Goal: Task Accomplishment & Management: Use online tool/utility

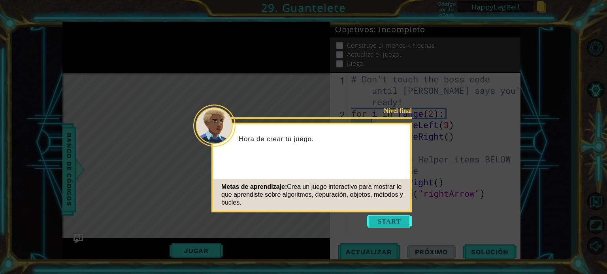
click at [403, 222] on button "Start" at bounding box center [389, 221] width 45 height 13
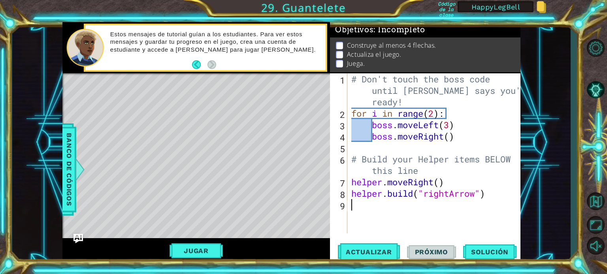
click at [350, 178] on div "# Don't touch the boss code until [PERSON_NAME] says you're ready! for i in ran…" at bounding box center [436, 176] width 173 height 206
type textarea "helper.moveRight()"
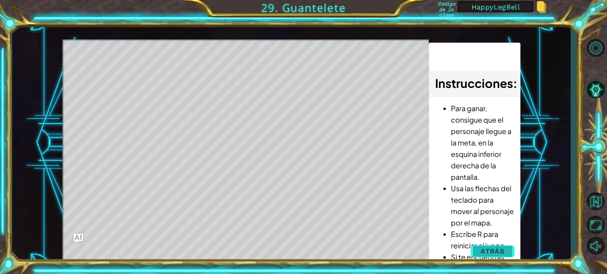
click at [493, 248] on span "Atrás" at bounding box center [492, 252] width 24 height 8
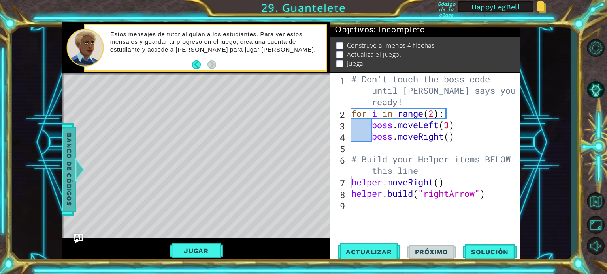
click at [66, 160] on span "Banco de códigos" at bounding box center [69, 170] width 13 height 82
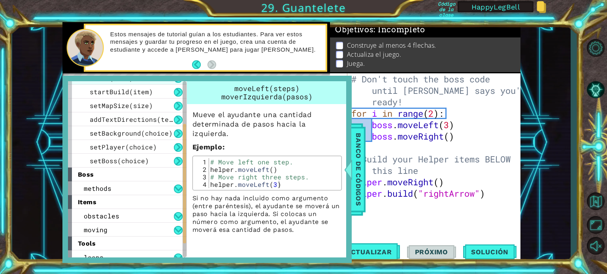
scroll to position [100, 0]
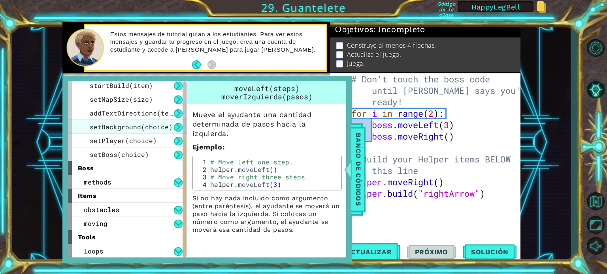
click at [107, 128] on span "setBackground(choice)" at bounding box center [131, 127] width 83 height 8
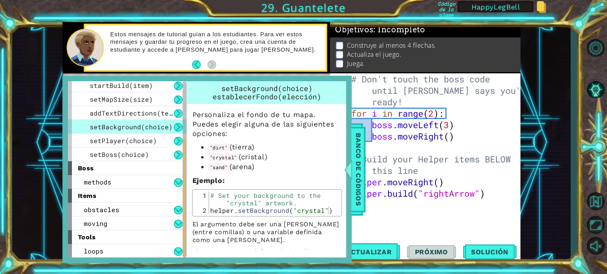
type textarea "helper.setBackground("crystal")"
drag, startPoint x: 210, startPoint y: 211, endPoint x: 333, endPoint y: 212, distance: 123.6
click at [333, 212] on div "helper.setBackground("crystal") 1 2 # Set your background to the "crystal" artw…" at bounding box center [266, 203] width 149 height 27
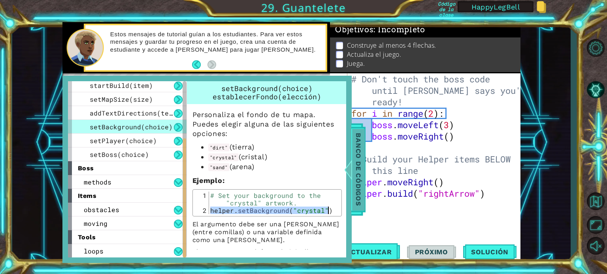
click at [357, 175] on span "Banco de códigos" at bounding box center [358, 170] width 13 height 82
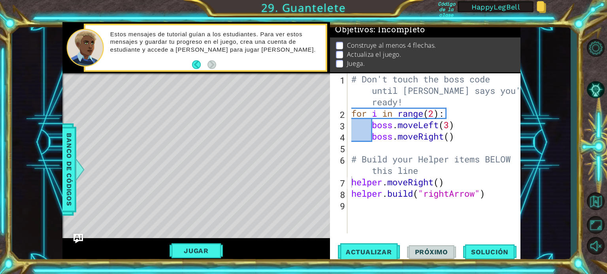
type textarea "# Don't touch the boss code until [PERSON_NAME] says you're ready!"
click at [420, 104] on div "# Don't touch the boss code until [PERSON_NAME] says you're ready! for i in ran…" at bounding box center [436, 176] width 173 height 206
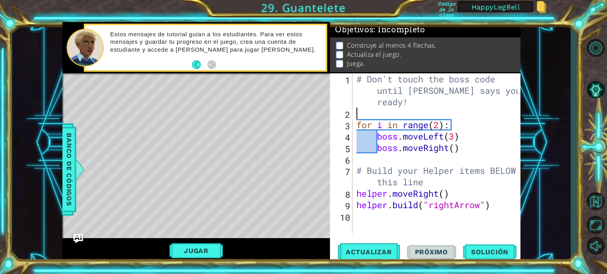
paste textarea "helper.setBackground("crystal")"
type textarea "helper.setBackground("crystal")"
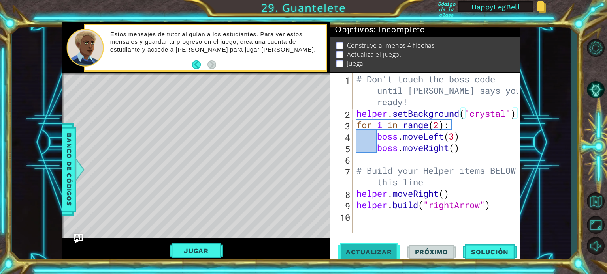
click at [379, 250] on span "Actualizar" at bounding box center [369, 252] width 62 height 8
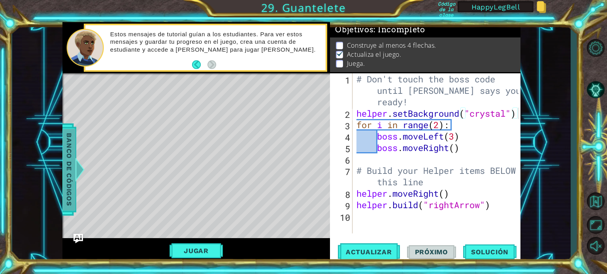
click at [66, 172] on span "Banco de códigos" at bounding box center [69, 170] width 13 height 82
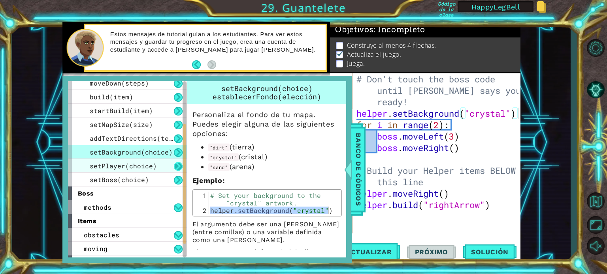
scroll to position [75, 0]
drag, startPoint x: 183, startPoint y: 177, endPoint x: 182, endPoint y: 162, distance: 14.3
click at [182, 162] on div "helper methods moveLeft(steps) moveRight(steps) moveUp(steps) moveDown(steps) b…" at bounding box center [127, 169] width 118 height 177
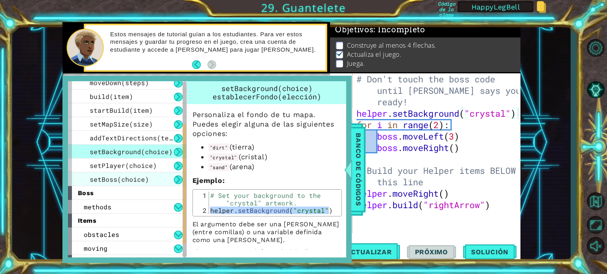
click at [114, 179] on span "setBoss(choice)" at bounding box center [119, 179] width 59 height 8
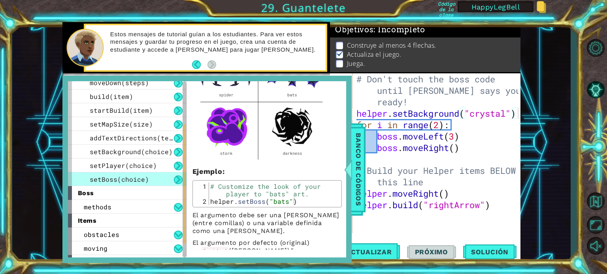
scroll to position [119, 0]
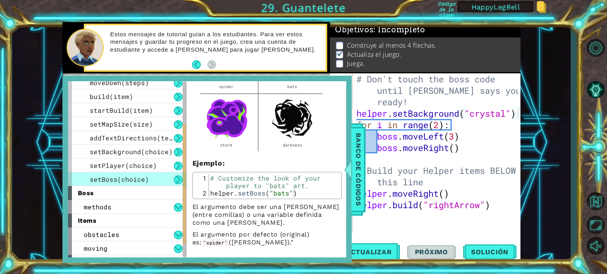
type textarea "helper.setBoss("bats")"
drag, startPoint x: 212, startPoint y: 193, endPoint x: 297, endPoint y: 193, distance: 84.9
click at [297, 193] on div "# Customize the look of your player to "bats" art. helper . setBoss ( "bats" )" at bounding box center [274, 197] width 131 height 45
click at [517, 114] on div "# Don't touch the boss code until [PERSON_NAME] says you're ready! helper . set…" at bounding box center [439, 176] width 168 height 206
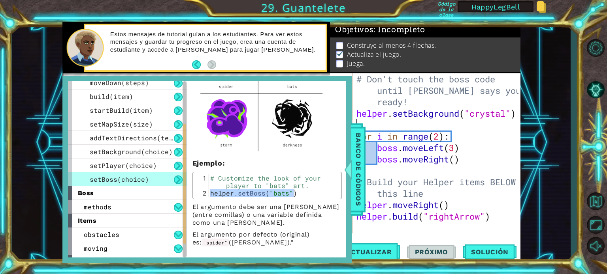
paste textarea "helper.setBoss("bats")"
click at [461, 126] on div "# Don't touch the boss code until [PERSON_NAME] says you're ready! helper . set…" at bounding box center [439, 176] width 168 height 206
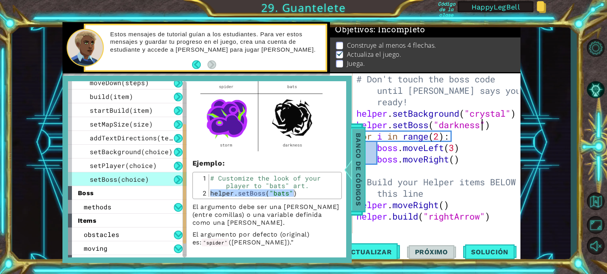
type textarea "helper.setBoss("darkness")"
click at [357, 170] on span "Banco de códigos" at bounding box center [358, 170] width 13 height 82
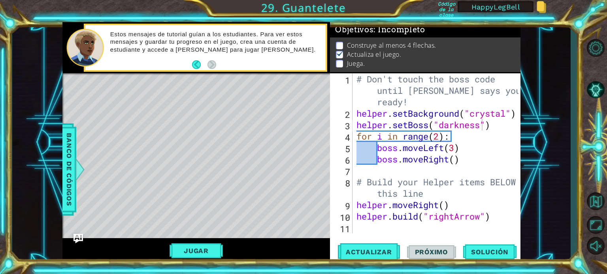
click at [502, 129] on div "# Don't touch the boss code until [PERSON_NAME] says you're ready! helper . set…" at bounding box center [439, 176] width 168 height 206
click at [354, 252] on span "Actualizar" at bounding box center [369, 252] width 62 height 8
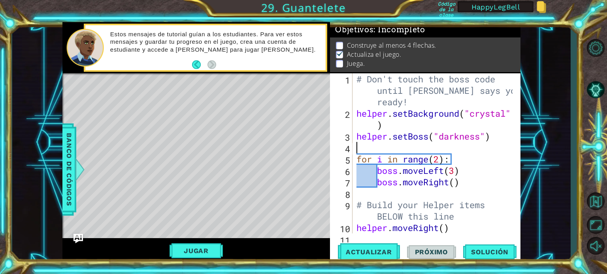
scroll to position [0, 0]
click at [72, 173] on span "Banco de códigos" at bounding box center [69, 170] width 13 height 82
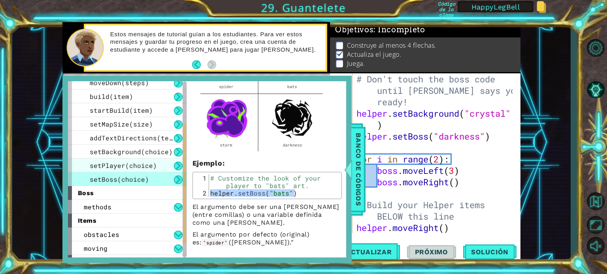
click at [117, 164] on span "setPlayer(choice)" at bounding box center [123, 166] width 67 height 8
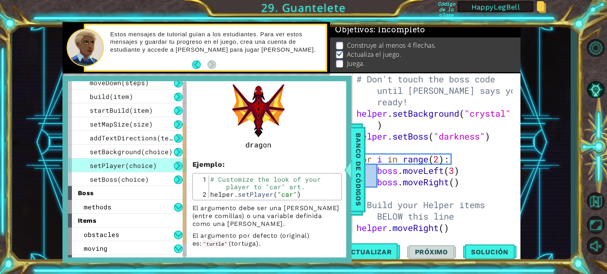
scroll to position [358, 0]
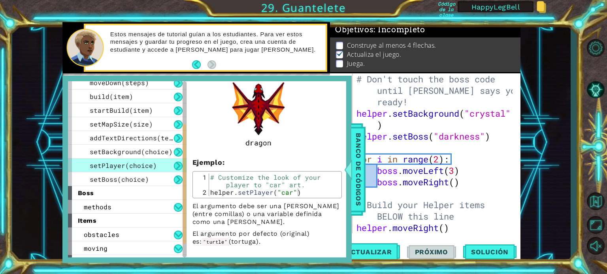
type textarea "helper.setPlayer("car")"
drag, startPoint x: 305, startPoint y: 190, endPoint x: 199, endPoint y: 193, distance: 105.9
click at [199, 193] on div "helper.setPlayer("car") 1 2 # Customize the look of your player to "car" art. h…" at bounding box center [267, 185] width 145 height 23
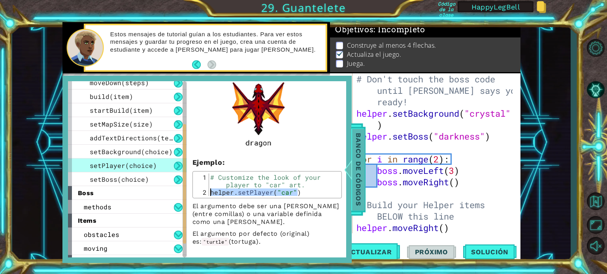
click at [357, 173] on span "Banco de códigos" at bounding box center [358, 170] width 13 height 82
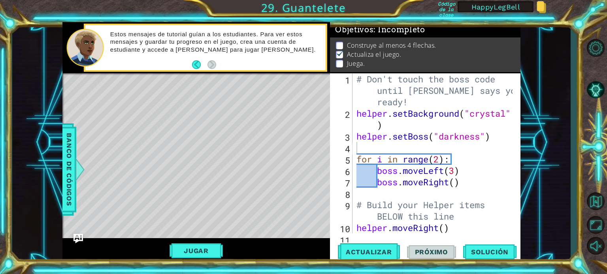
click at [380, 150] on div "# Don't touch the boss code until [PERSON_NAME] says you're ready! helper . set…" at bounding box center [436, 176] width 162 height 206
paste textarea "helper.setPlayer("car")"
click at [464, 148] on div "# Don't touch the boss code until [PERSON_NAME] says you're ready! helper . set…" at bounding box center [436, 176] width 162 height 206
click at [480, 183] on div "# Don't touch the boss code until [PERSON_NAME] says you're ready! helper . set…" at bounding box center [436, 176] width 162 height 206
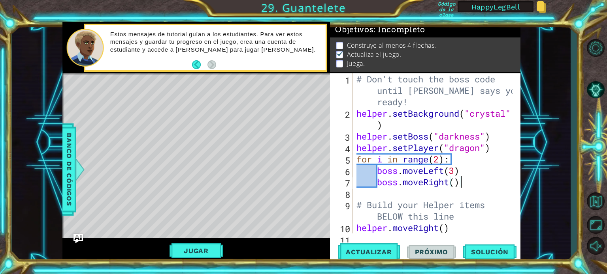
scroll to position [0, 4]
click at [370, 252] on span "Actualizar" at bounding box center [369, 252] width 62 height 8
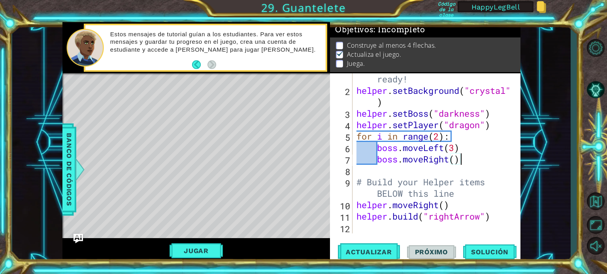
scroll to position [23, 0]
click at [470, 194] on div "# Don't touch the boss code until [PERSON_NAME] says you're ready! helper . set…" at bounding box center [436, 154] width 162 height 206
type textarea "# Build your Helper items BELOW this line"
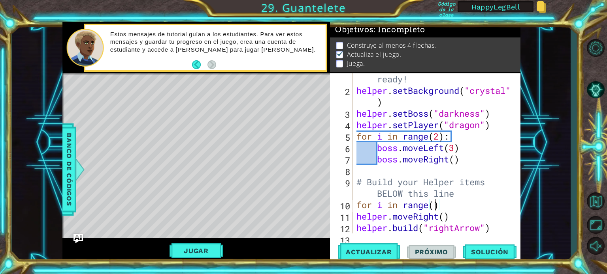
scroll to position [0, 3]
type textarea "for i in range(4):"
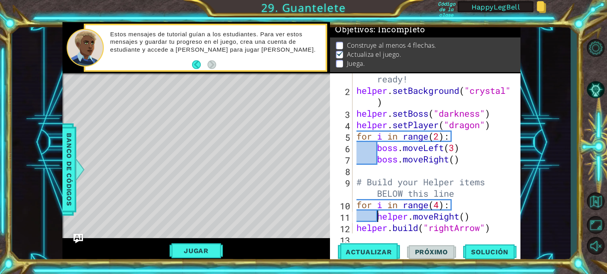
click at [357, 229] on div "# Don't touch the boss code until [PERSON_NAME] says you're ready! helper . set…" at bounding box center [436, 154] width 162 height 206
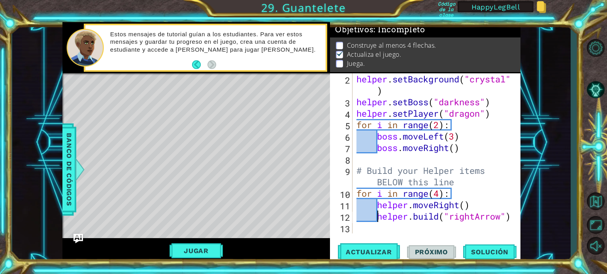
scroll to position [34, 0]
type textarea "[DOMAIN_NAME]("rightArrow")"
click at [382, 249] on span "Actualizar" at bounding box center [369, 252] width 62 height 8
click at [370, 229] on div "helper . setBackground ( "crystal" ) helper . setBoss ( "darkness" ) helper . s…" at bounding box center [436, 170] width 162 height 195
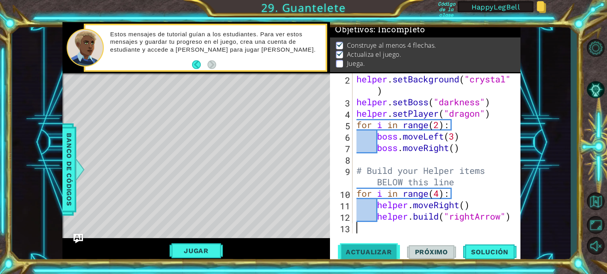
click at [368, 249] on span "Actualizar" at bounding box center [369, 252] width 62 height 8
click at [378, 250] on span "Actualizar" at bounding box center [369, 252] width 62 height 8
click at [368, 250] on span "Actualizar" at bounding box center [369, 252] width 62 height 8
click at [188, 247] on button "Jugar" at bounding box center [195, 251] width 53 height 15
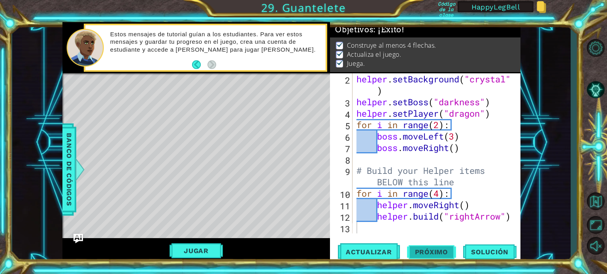
click at [436, 254] on span "Próximo" at bounding box center [431, 253] width 49 height 8
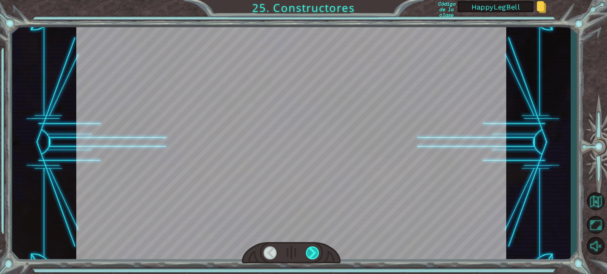
click at [313, 252] on div at bounding box center [312, 253] width 13 height 13
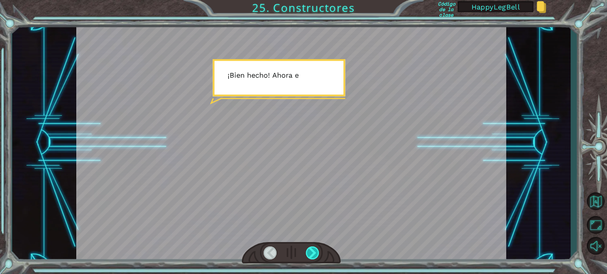
click at [313, 252] on div at bounding box center [312, 253] width 13 height 13
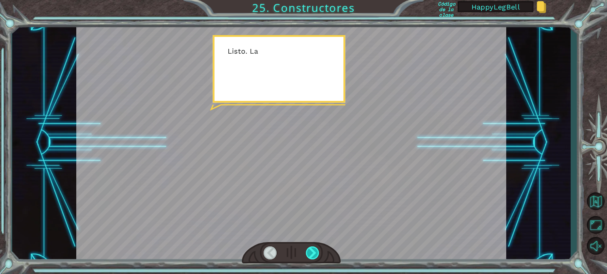
click at [313, 252] on div at bounding box center [312, 253] width 13 height 13
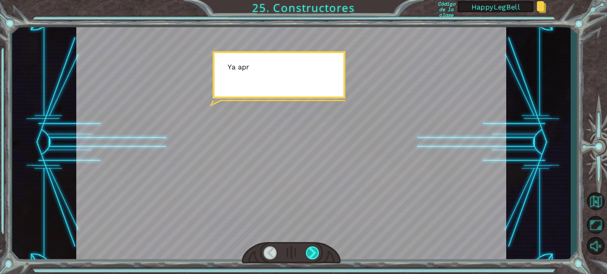
click at [313, 252] on div at bounding box center [312, 253] width 13 height 13
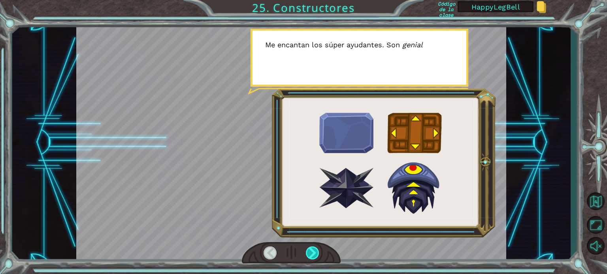
click at [313, 252] on div at bounding box center [312, 253] width 13 height 13
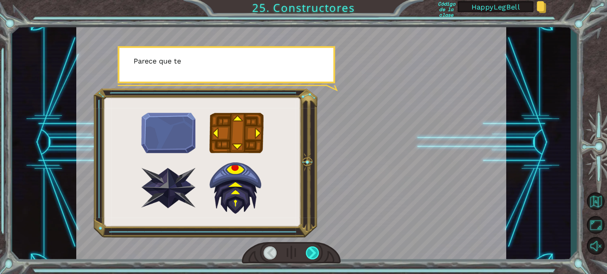
click at [313, 252] on div at bounding box center [312, 253] width 13 height 13
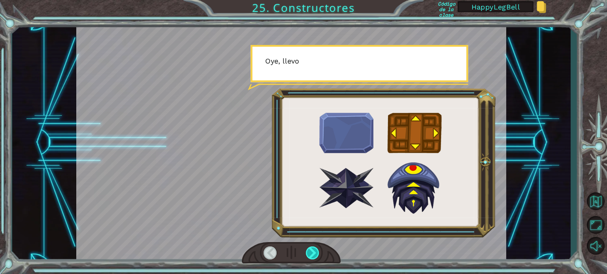
click at [313, 252] on div at bounding box center [312, 253] width 13 height 13
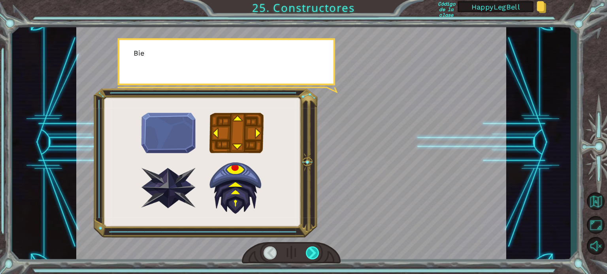
click at [313, 252] on div at bounding box center [312, 253] width 13 height 13
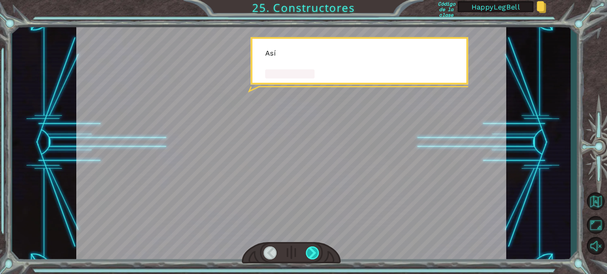
click at [313, 252] on div at bounding box center [312, 253] width 13 height 13
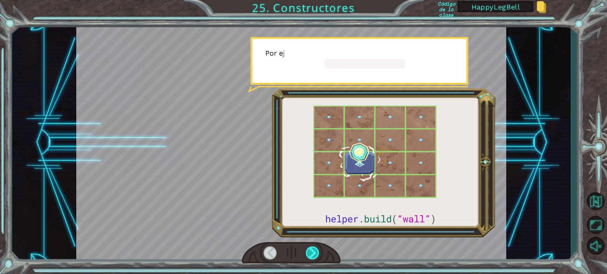
click at [313, 252] on div at bounding box center [312, 253] width 13 height 13
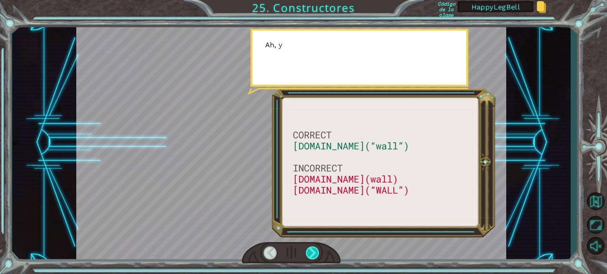
click at [313, 252] on div at bounding box center [312, 253] width 13 height 13
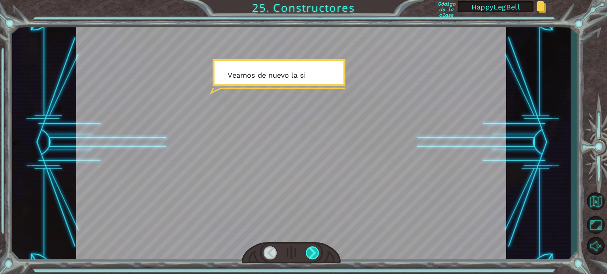
click at [313, 252] on div at bounding box center [312, 253] width 13 height 13
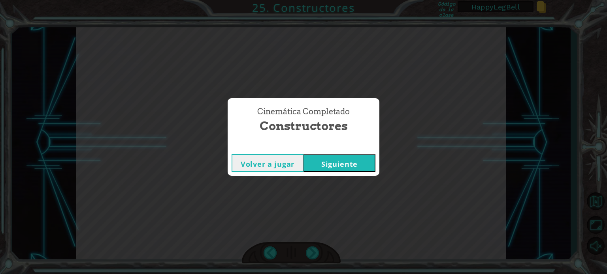
click at [322, 169] on button "Siguiente" at bounding box center [339, 163] width 72 height 18
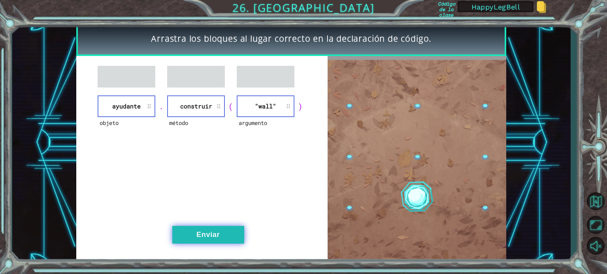
click at [205, 239] on button "Enviar" at bounding box center [208, 235] width 72 height 18
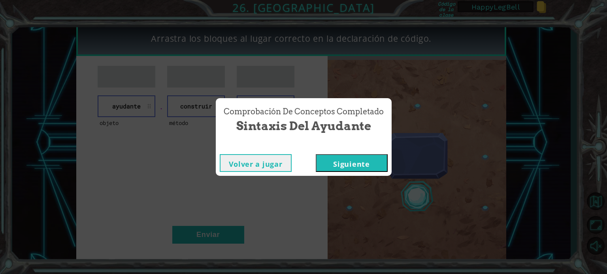
click at [346, 160] on button "Siguiente" at bounding box center [352, 163] width 72 height 18
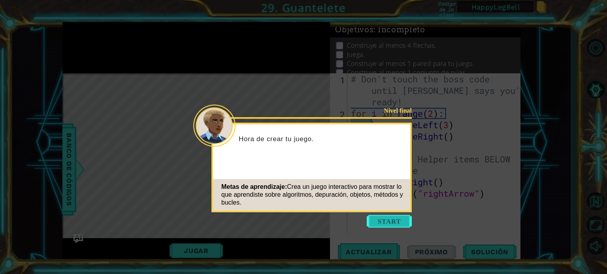
click at [382, 218] on button "Start" at bounding box center [389, 221] width 45 height 13
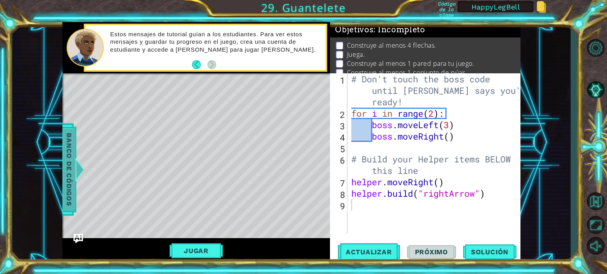
click at [71, 188] on span "Banco de códigos" at bounding box center [69, 170] width 13 height 82
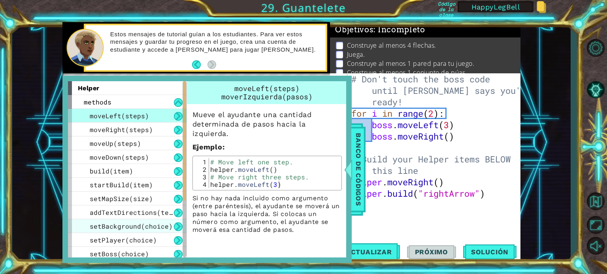
click at [122, 227] on span "setBackground(choice)" at bounding box center [131, 226] width 83 height 8
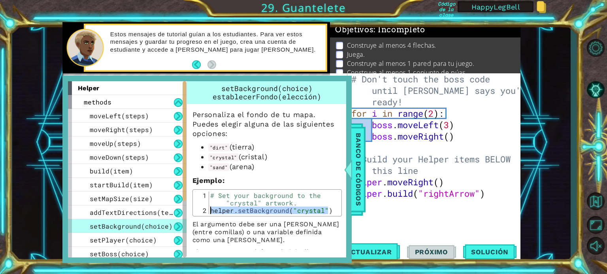
drag, startPoint x: 329, startPoint y: 210, endPoint x: 193, endPoint y: 207, distance: 135.9
click at [193, 207] on div "helper.setBackground("crystal") 1 2 # Set your background to the "crystal" artw…" at bounding box center [266, 203] width 149 height 27
click at [235, 212] on div "# Set your background to the "crystal" artwork. helper . setBackground ( "cryst…" at bounding box center [274, 203] width 130 height 23
type textarea "helper.setBackground("crystal")"
drag, startPoint x: 209, startPoint y: 211, endPoint x: 329, endPoint y: 212, distance: 119.7
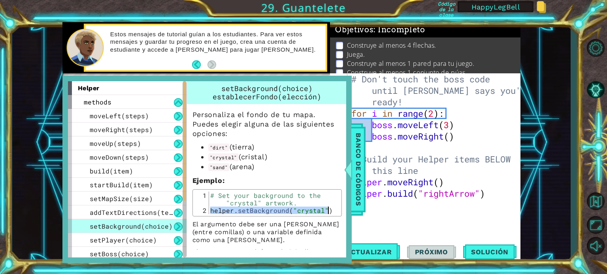
click at [329, 212] on div "# Set your background to the "crystal" artwork. helper . setBackground ( "cryst…" at bounding box center [274, 214] width 131 height 45
type textarea "# Don't touch the boss code until [PERSON_NAME] says you're ready!"
click at [404, 103] on div "# Don't touch the boss code until [PERSON_NAME] says you're ready! for i in ran…" at bounding box center [436, 176] width 173 height 206
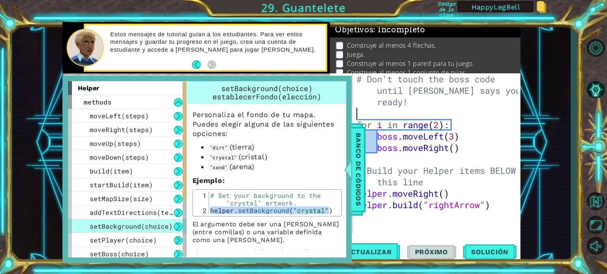
paste textarea "helper.setBackground("crystal")"
type textarea "helper.setBackground("crystal")"
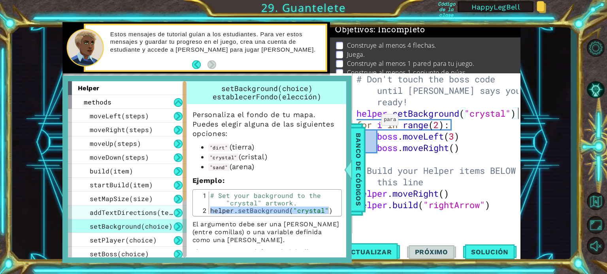
scroll to position [39, 0]
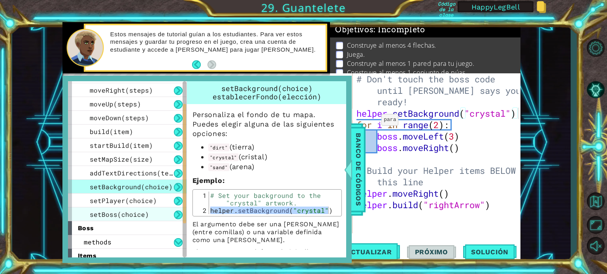
click at [107, 211] on span "setBoss(choice)" at bounding box center [119, 215] width 59 height 8
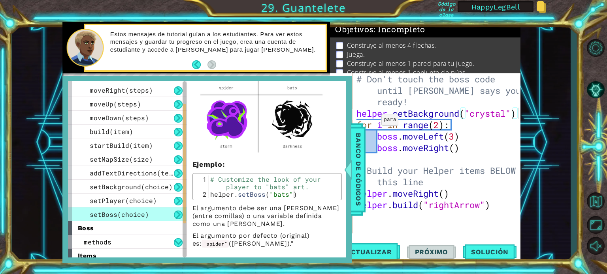
scroll to position [119, 0]
type textarea "helper.setBoss("bats")"
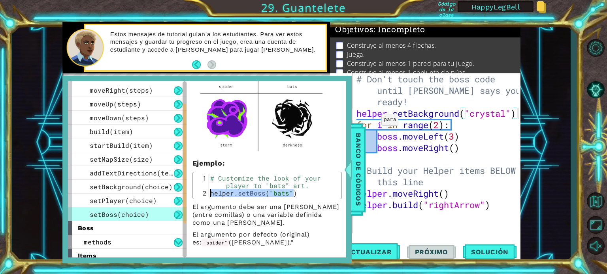
drag, startPoint x: 303, startPoint y: 192, endPoint x: 199, endPoint y: 192, distance: 104.3
click at [199, 192] on div "helper.setBoss("bats") 1 2 # Customize the look of your player to "bats" art. h…" at bounding box center [267, 186] width 145 height 23
click at [517, 114] on div "# Don't touch the boss code until [PERSON_NAME] says you're ready! helper . set…" at bounding box center [439, 176] width 168 height 206
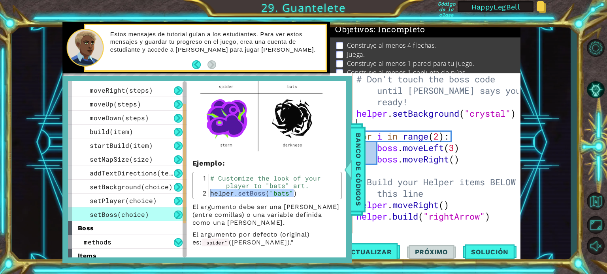
paste textarea "helper.setBoss("bats")"
click at [462, 125] on div "# Don't touch the boss code until [PERSON_NAME] says you're ready! helper . set…" at bounding box center [439, 176] width 168 height 206
type textarea "helper.setBoss("darkness")"
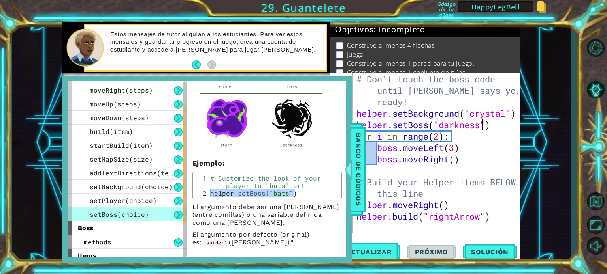
click at [502, 124] on div "# Don't touch the boss code until [PERSON_NAME] says you're ready! helper . set…" at bounding box center [439, 176] width 168 height 206
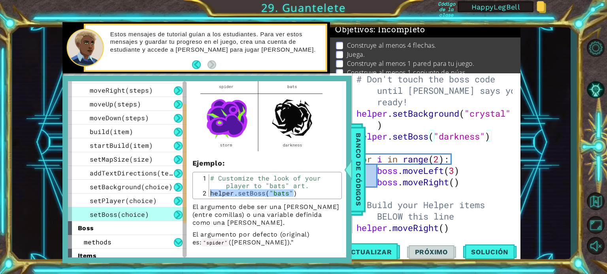
scroll to position [0, 0]
click at [124, 199] on span "setPlayer(choice)" at bounding box center [123, 201] width 67 height 8
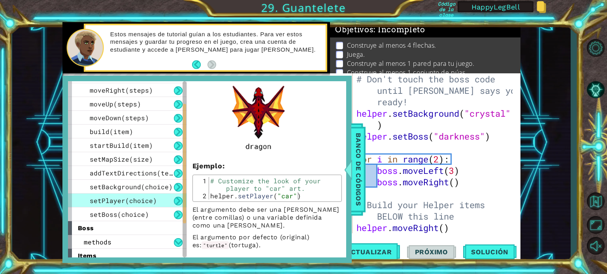
scroll to position [358, 0]
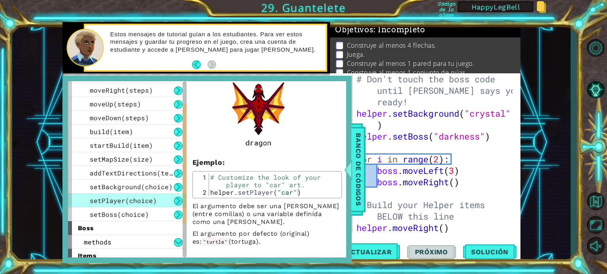
type textarea "helper.setPlayer("car")"
drag, startPoint x: 301, startPoint y: 193, endPoint x: 205, endPoint y: 192, distance: 96.0
click at [205, 192] on div "helper.setPlayer("car") 1 2 # Customize the look of your player to "car" art. h…" at bounding box center [267, 185] width 145 height 23
type textarea "helper.setBoss("darkness")"
click at [493, 139] on div "# Don't touch the boss code until [PERSON_NAME] says you're ready! helper . set…" at bounding box center [436, 176] width 162 height 206
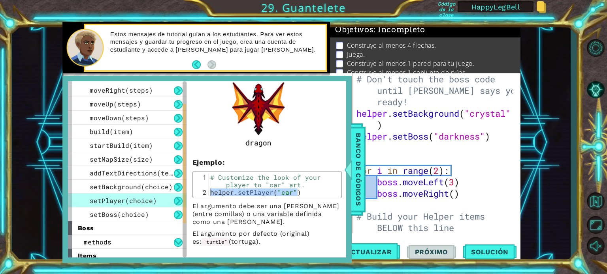
paste textarea "helper.setPlayer("car")"
click at [466, 146] on div "# Don't touch the boss code until [PERSON_NAME] says you're ready! helper . set…" at bounding box center [436, 176] width 162 height 206
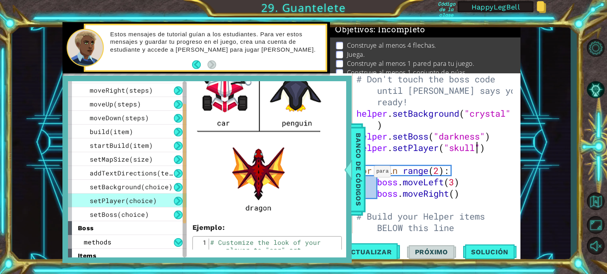
scroll to position [200, 0]
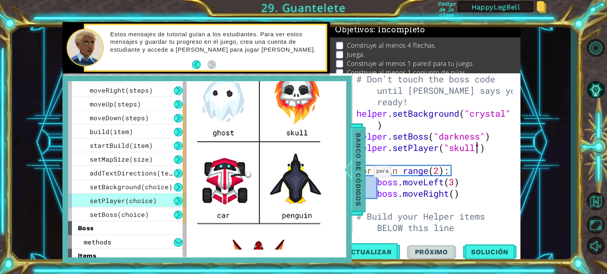
click at [354, 161] on span "Banco de códigos" at bounding box center [358, 170] width 13 height 82
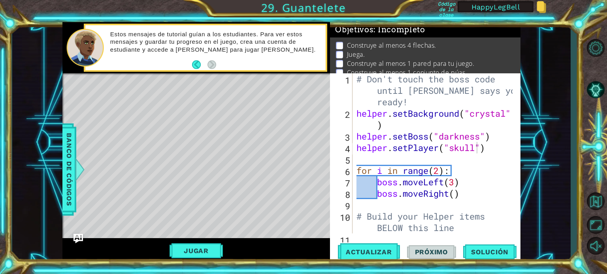
scroll to position [34, 0]
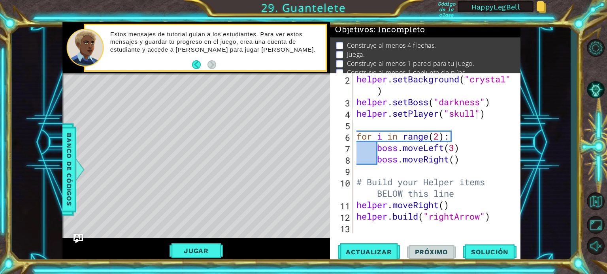
type textarea "# Build your Helper items BELOW this line"
click at [462, 194] on div "helper . setBackground ( "crystal" ) helper . setBoss ( "darkness" ) helper . s…" at bounding box center [436, 170] width 162 height 195
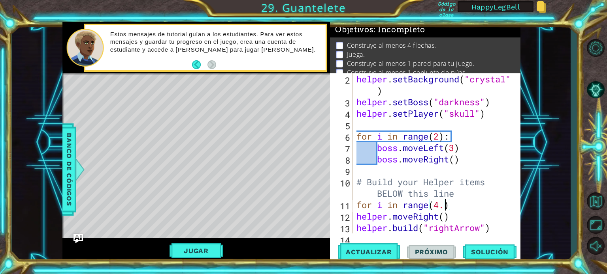
scroll to position [0, 3]
type textarea "for i in range(4):"
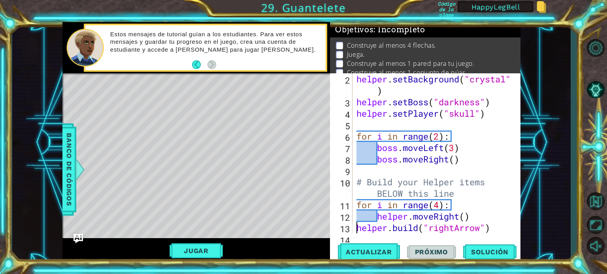
click at [357, 228] on div "helper . setBackground ( "crystal" ) helper . setBoss ( "darkness" ) helper . s…" at bounding box center [436, 170] width 162 height 195
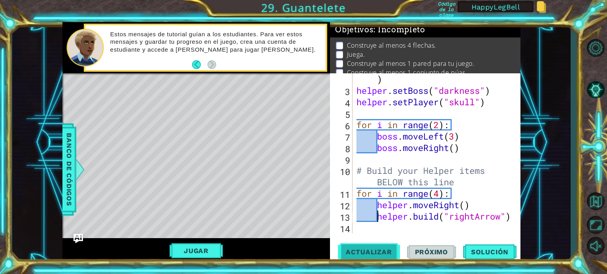
scroll to position [46, 0]
type textarea "[DOMAIN_NAME]("rightArrow")"
click at [381, 252] on span "Actualizar" at bounding box center [369, 252] width 62 height 8
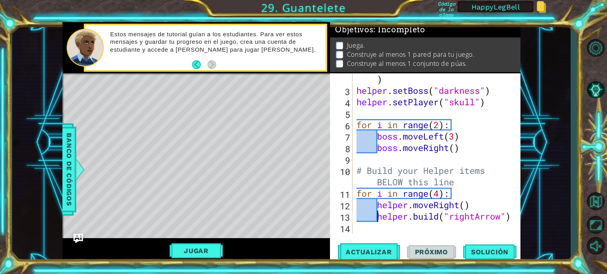
click at [360, 229] on div "helper . setBackground ( "crystal" ) helper . setBoss ( "darkness" ) helper . s…" at bounding box center [436, 159] width 162 height 195
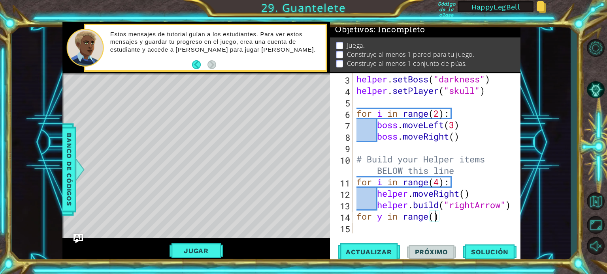
scroll to position [0, 3]
type textarea "for y in range(5):"
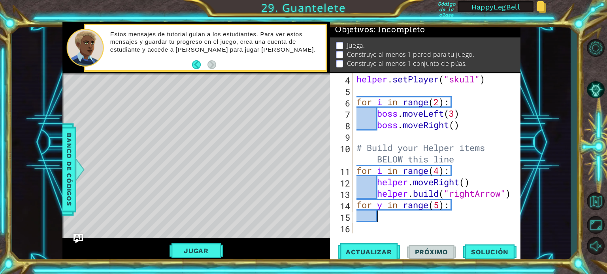
scroll to position [68, 0]
click at [510, 193] on div at bounding box center [514, 119] width 8 height 229
type textarea "for y in range(5):"
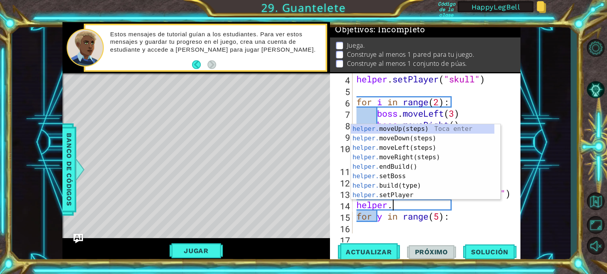
scroll to position [0, 1]
type textarea "helper.m"
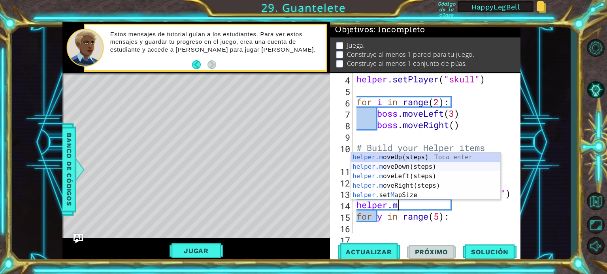
click at [388, 167] on div "helper.m oveUp(steps) Toca enter helper.m oveDown(steps) Toca enter helper.m ov…" at bounding box center [425, 186] width 149 height 66
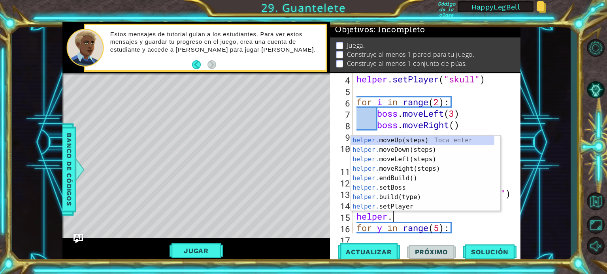
type textarea "helper.m"
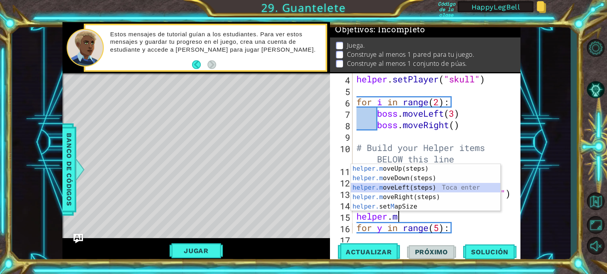
click at [397, 188] on div "helper.m oveUp(steps) Toca enter helper.m oveDown(steps) Toca enter helper.m ov…" at bounding box center [425, 197] width 149 height 66
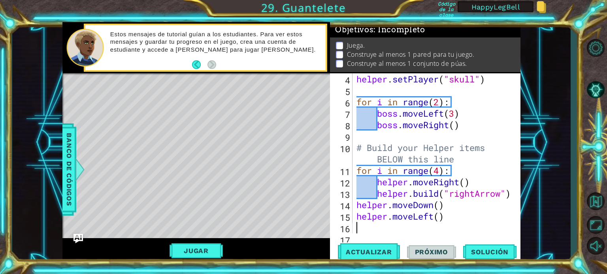
click at [440, 218] on div "helper . setPlayer ( "skull" ) for i in range ( 2 ) : boss . moveLeft ( 3 ) bos…" at bounding box center [436, 164] width 162 height 183
type textarea "helper.moveLeft(4)"
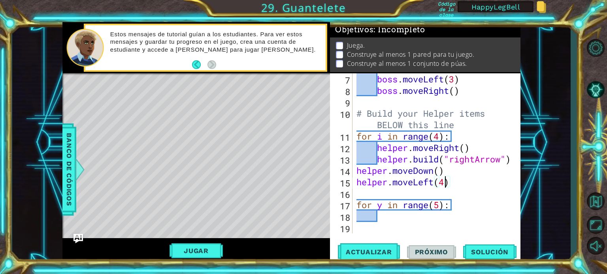
click at [372, 192] on div "boss . moveLeft ( 3 ) boss . moveRight ( ) # Build your Helper items BELOW this…" at bounding box center [436, 164] width 162 height 183
type textarea "for y in range(5):"
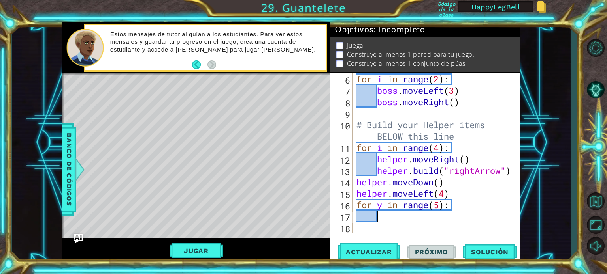
click at [400, 219] on div "for i in range ( 2 ) : boss . moveLeft ( 3 ) boss . moveRight ( ) # Build your …" at bounding box center [436, 164] width 162 height 183
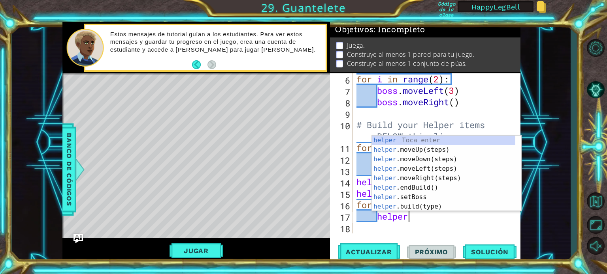
scroll to position [0, 2]
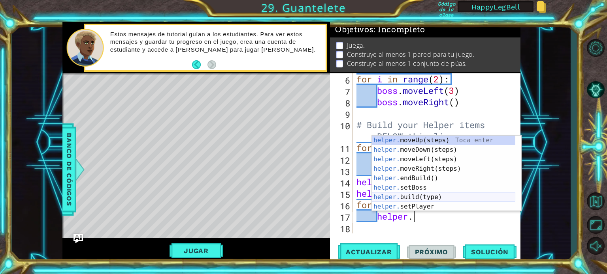
click at [397, 197] on div "helper. moveUp(steps) Toca enter helper. moveDown(steps) Toca enter helper. mov…" at bounding box center [443, 183] width 143 height 95
type textarea "[DOMAIN_NAME]("wall")"
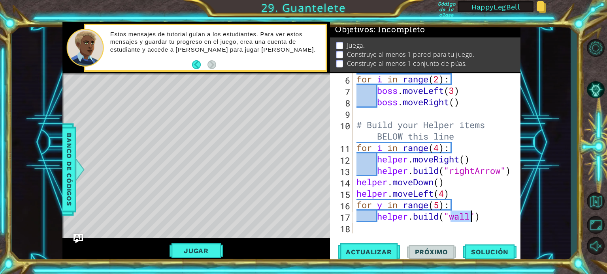
click at [488, 216] on div "for i in range ( 2 ) : boss . moveLeft ( 3 ) boss . moveRight ( ) # Build your …" at bounding box center [436, 164] width 162 height 183
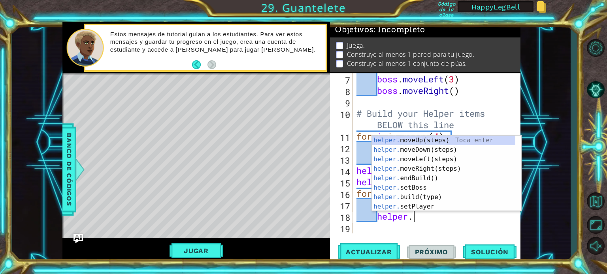
type textarea "helper.m"
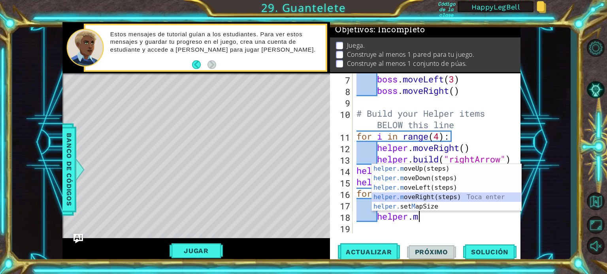
click at [416, 196] on div "helper.m oveUp(steps) Toca enter helper.m oveDown(steps) Toca enter helper.m ov…" at bounding box center [446, 197] width 149 height 66
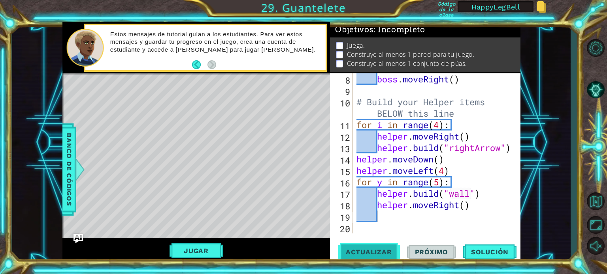
click at [378, 254] on span "Actualizar" at bounding box center [369, 252] width 62 height 8
click at [477, 206] on div "boss . moveRight ( ) # Build your Helper items BELOW this line for i in range (…" at bounding box center [436, 164] width 162 height 183
type textarea "helper.moveRight()"
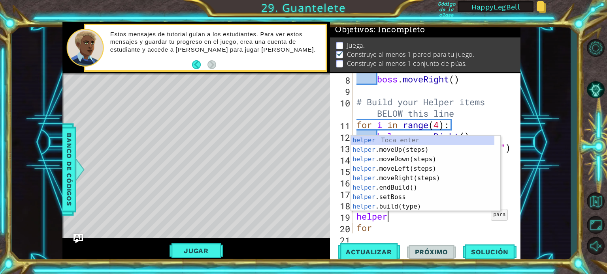
scroll to position [0, 1]
type textarea "helper.m"
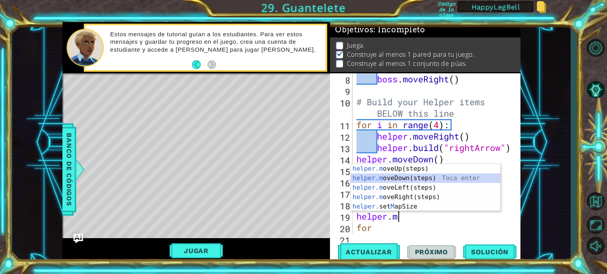
click at [400, 180] on div "helper.m oveUp(steps) Toca enter helper.m oveDown(steps) Toca enter helper.m ov…" at bounding box center [425, 197] width 149 height 66
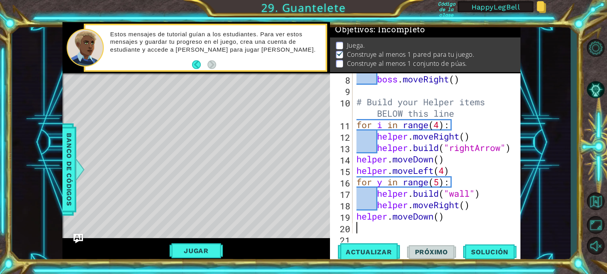
click at [440, 218] on div "boss . moveRight ( ) # Build your Helper items BELOW this line for i in range (…" at bounding box center [436, 164] width 162 height 183
type textarea "helper.moveDown(2)"
click at [385, 228] on div "boss . moveRight ( ) # Build your Helper items BELOW this line for i in range (…" at bounding box center [436, 164] width 162 height 183
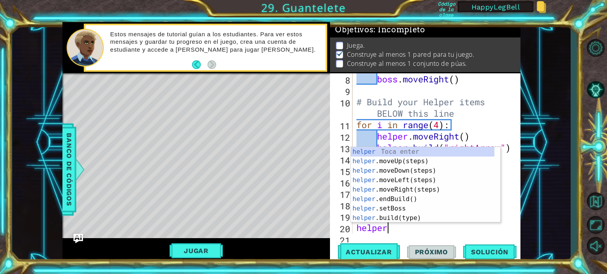
scroll to position [0, 1]
type textarea "helper."
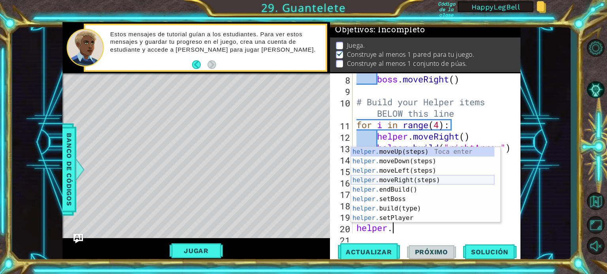
click at [390, 181] on div "helper. moveUp(steps) Toca enter helper. moveDown(steps) Toca enter helper. mov…" at bounding box center [422, 194] width 143 height 95
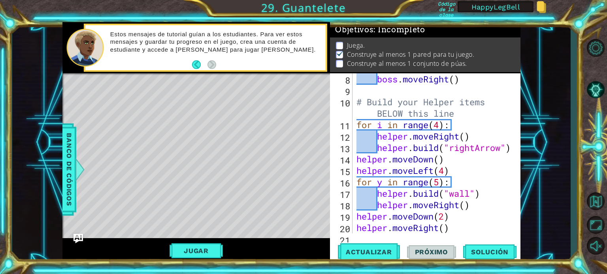
scroll to position [0, 0]
click at [446, 229] on div "boss . moveRight ( ) # Build your Helper items BELOW this line for i in range (…" at bounding box center [436, 164] width 162 height 183
type textarea "helper.moveRight()"
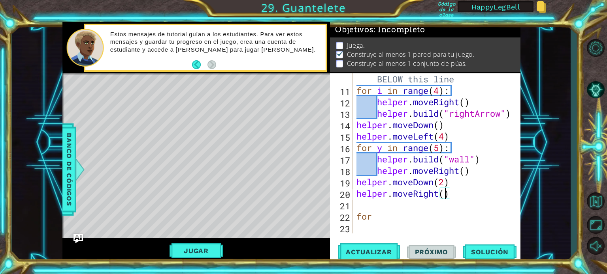
scroll to position [149, 0]
click at [370, 202] on div "# Build your Helper items BELOW this line for i in range ( 4 ) : helper . moveR…" at bounding box center [436, 159] width 162 height 195
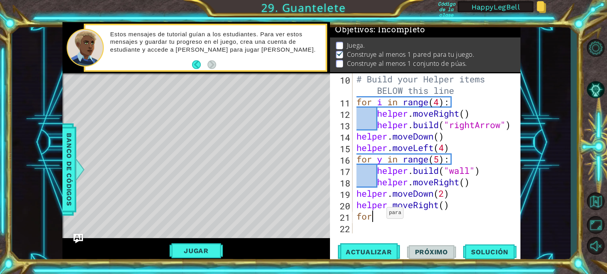
click at [380, 215] on div "# Build your Helper items BELOW this line for i in range ( 4 ) : helper . moveR…" at bounding box center [436, 170] width 162 height 195
type textarea "for h in range(5):"
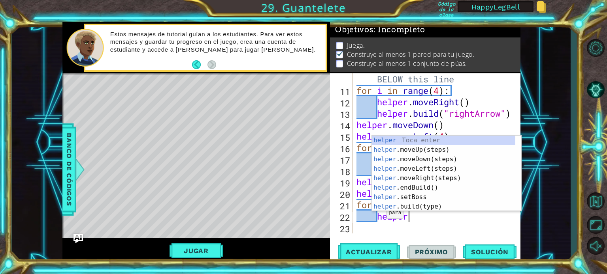
scroll to position [0, 2]
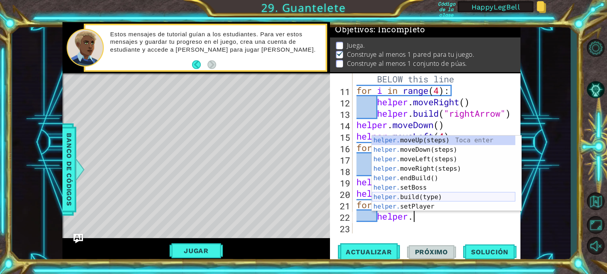
click at [404, 194] on div "helper. moveUp(steps) Toca enter helper. moveDown(steps) Toca enter helper. mov…" at bounding box center [443, 183] width 143 height 95
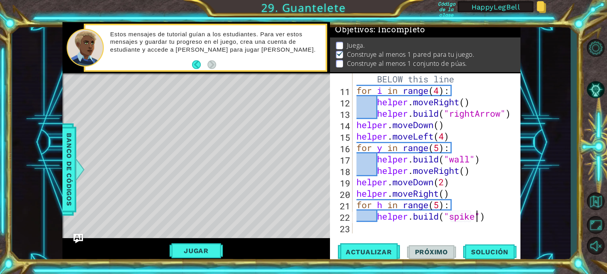
scroll to position [0, 5]
type textarea "[DOMAIN_NAME]("spikes")"
click at [493, 218] on div "# Build your Helper items BELOW this line for i in range ( 4 ) : helper . moveR…" at bounding box center [436, 159] width 162 height 195
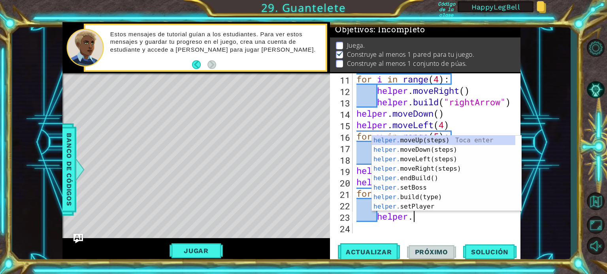
scroll to position [0, 2]
type textarea "helper.m"
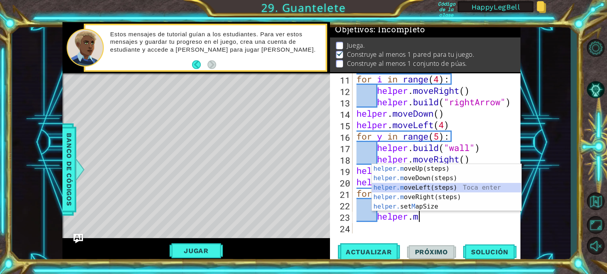
click at [439, 187] on div "helper.m oveUp(steps) Toca enter helper.m oveDown(steps) Toca enter helper.m ov…" at bounding box center [446, 197] width 149 height 66
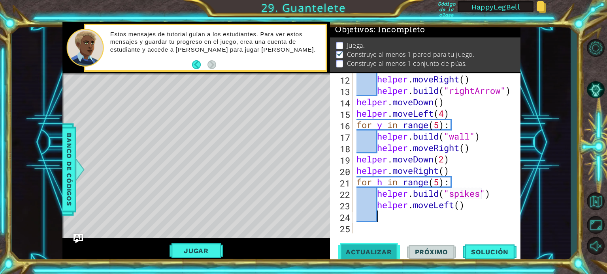
click at [373, 254] on span "Actualizar" at bounding box center [369, 252] width 62 height 8
click at [372, 251] on span "Actualizar" at bounding box center [369, 252] width 62 height 8
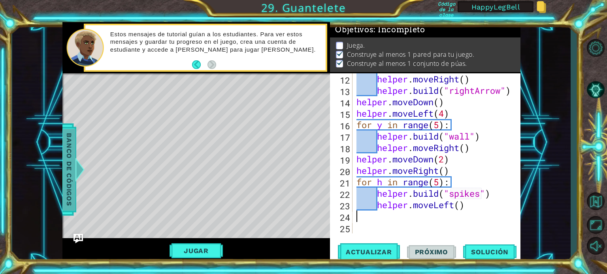
click at [68, 167] on span "Banco de códigos" at bounding box center [69, 170] width 13 height 82
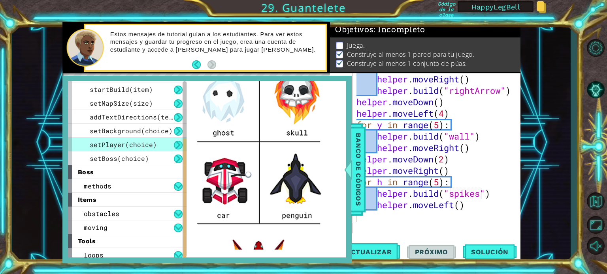
scroll to position [100, 0]
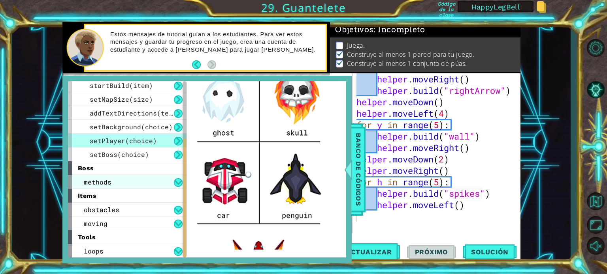
click at [107, 179] on span "methods" at bounding box center [98, 182] width 28 height 8
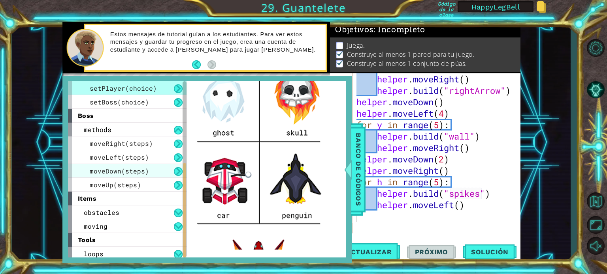
scroll to position [155, 0]
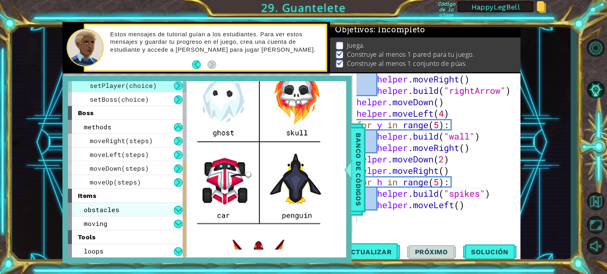
click at [112, 206] on span "obstacles" at bounding box center [102, 210] width 36 height 8
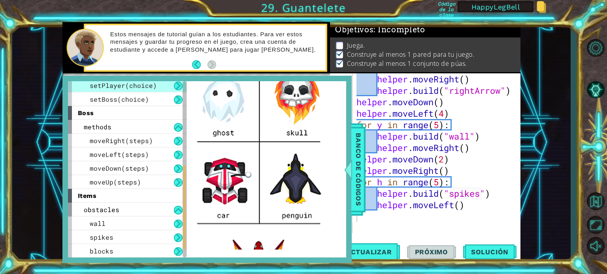
scroll to position [196, 0]
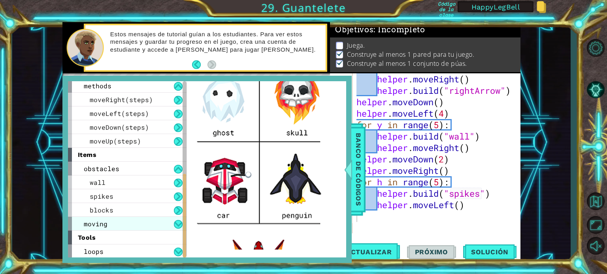
click at [109, 225] on div "moving" at bounding box center [127, 224] width 118 height 14
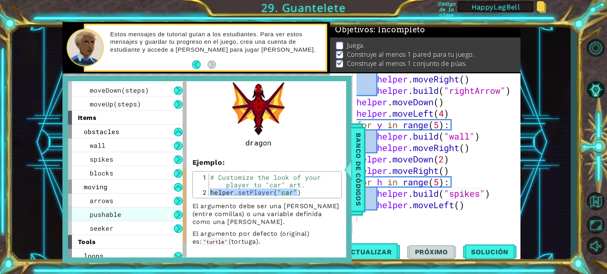
scroll to position [237, 0]
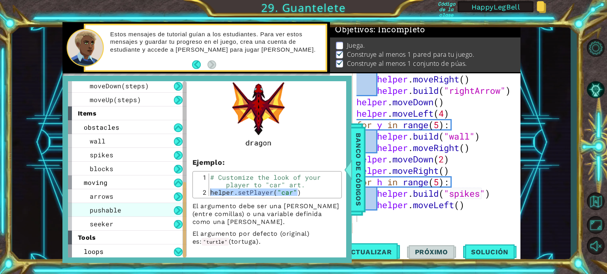
click at [113, 212] on span "pushable" at bounding box center [106, 210] width 32 height 8
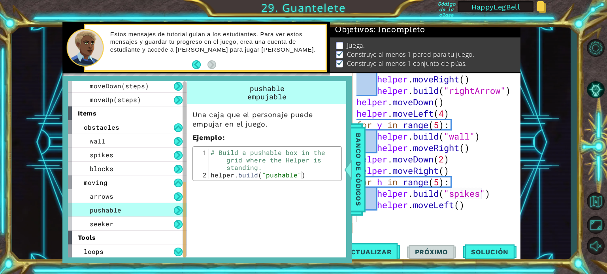
scroll to position [0, 0]
click at [125, 223] on div "seeker" at bounding box center [127, 224] width 118 height 14
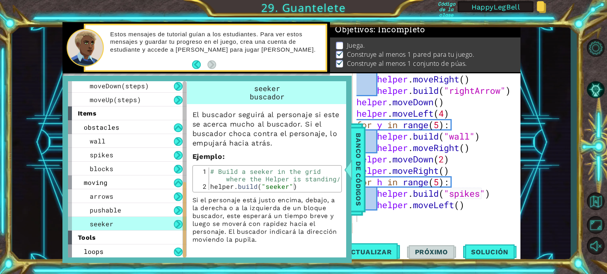
type textarea "[DOMAIN_NAME]("seeker")"
drag, startPoint x: 295, startPoint y: 186, endPoint x: 187, endPoint y: 186, distance: 107.8
click at [187, 186] on div "El buscador seguirá al personaje si este se acerca mucho al buscador. Si el bus…" at bounding box center [267, 174] width 160 height 140
click at [372, 224] on div "helper . moveRight ( ) helper . build ( "rightArrow" ) helper . moveDown ( ) he…" at bounding box center [436, 164] width 162 height 183
paste textarea "[DOMAIN_NAME]("seeker")"
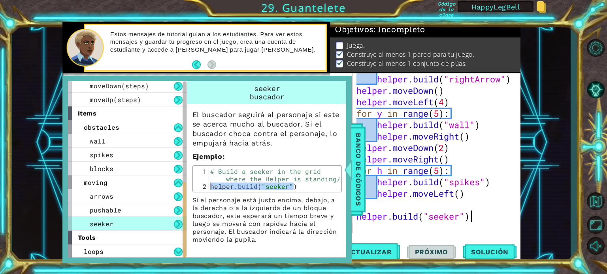
scroll to position [183, 0]
click at [356, 192] on span "Banco de códigos" at bounding box center [358, 170] width 13 height 82
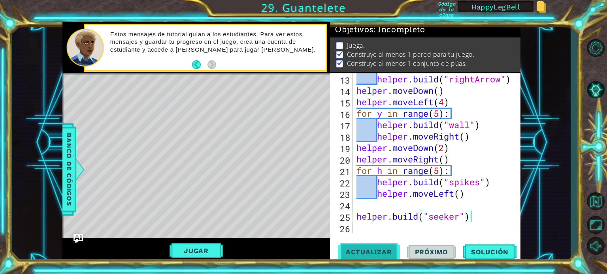
click at [376, 248] on button "Actualizar" at bounding box center [369, 252] width 62 height 19
click at [205, 248] on button "Jugar" at bounding box center [195, 251] width 53 height 15
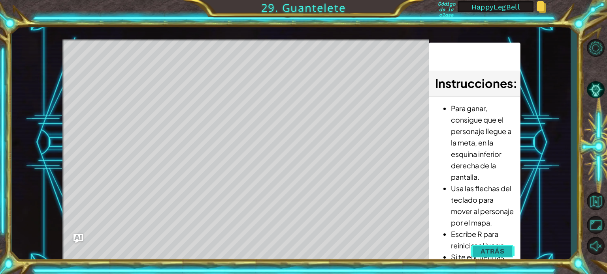
click at [496, 252] on span "Atrás" at bounding box center [492, 252] width 24 height 8
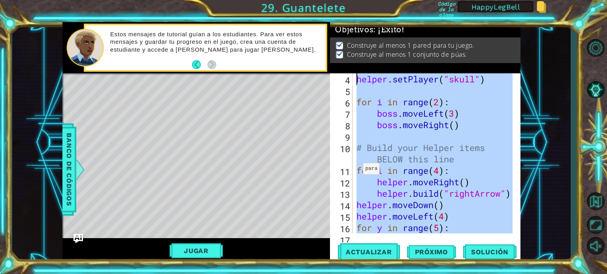
scroll to position [0, 0]
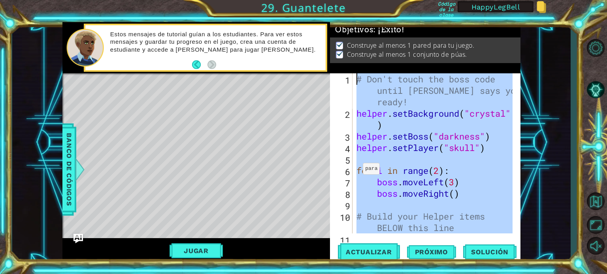
drag, startPoint x: 475, startPoint y: 216, endPoint x: 308, endPoint y: 57, distance: 230.5
click at [308, 57] on div "1 ההההההההההההההההההההההההההההההההההההההההההההההההההההההההההההההההההההההההההההה…" at bounding box center [291, 143] width 458 height 242
click at [434, 251] on span "Próximo" at bounding box center [431, 254] width 49 height 8
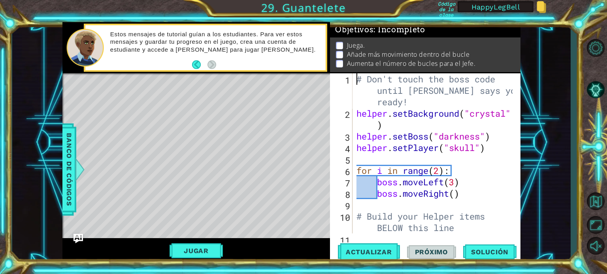
click at [439, 170] on div "# Don't touch the boss code until [PERSON_NAME] says you're ready! helper . set…" at bounding box center [436, 176] width 162 height 206
click at [462, 190] on div "# Don't touch the boss code until [PERSON_NAME] says you're ready! helper . set…" at bounding box center [436, 176] width 162 height 206
type textarea "boss.moveRight()"
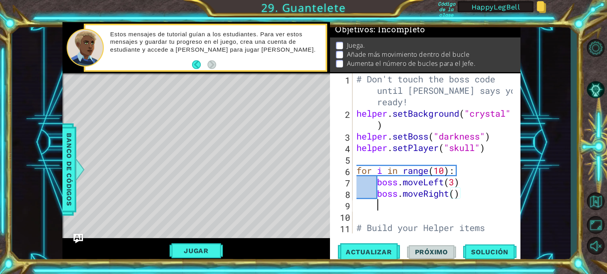
scroll to position [0, 0]
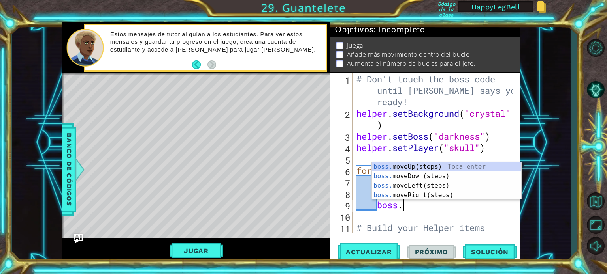
type textarea "boss.m"
click at [406, 165] on div "boss.m oveUp(steps) Toca enter boss.m oveDown(steps) Toca enter boss.m oveLeft(…" at bounding box center [446, 190] width 149 height 57
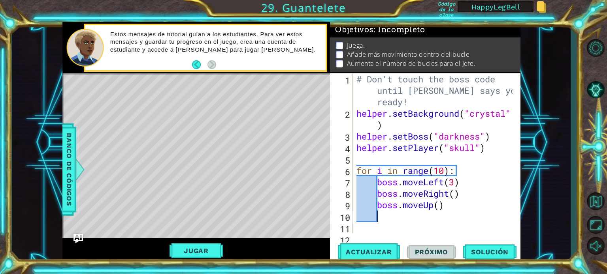
scroll to position [0, 0]
click at [439, 205] on div "# Don't touch the boss code until [PERSON_NAME] says you're ready! helper . set…" at bounding box center [436, 182] width 162 height 218
type textarea "boss.moveUp(4)"
click at [403, 221] on div "# Don't touch the boss code until [PERSON_NAME] says you're ready! helper . set…" at bounding box center [436, 182] width 162 height 218
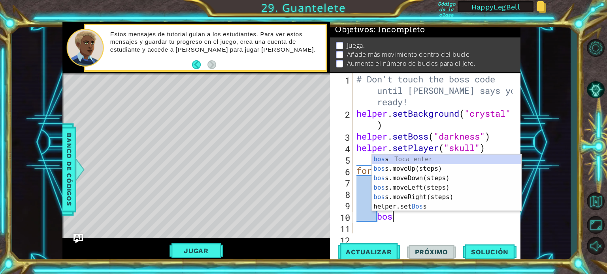
scroll to position [0, 1]
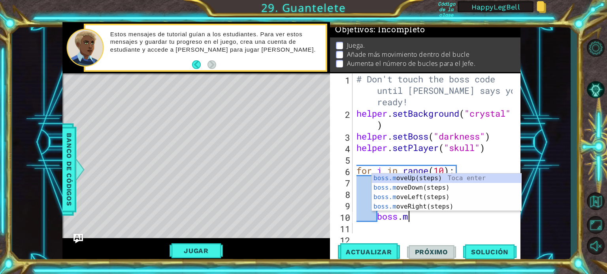
type textarea "[DOMAIN_NAME]"
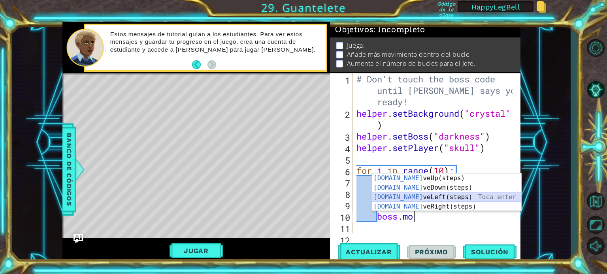
click at [399, 195] on div "[DOMAIN_NAME] veUp(steps) Toca enter [DOMAIN_NAME] veDown(steps) Toca enter [DO…" at bounding box center [446, 202] width 149 height 57
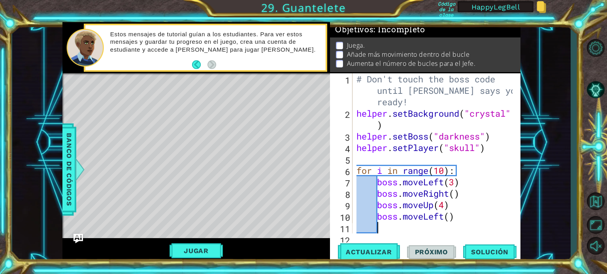
click at [444, 217] on div "# Don't touch the boss code until [PERSON_NAME] says you're ready! helper . set…" at bounding box center [436, 176] width 162 height 206
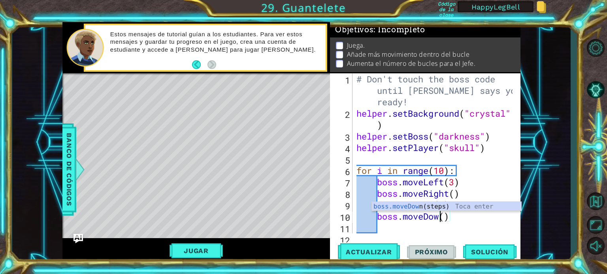
scroll to position [0, 4]
type textarea "boss.moveDown()"
drag, startPoint x: 472, startPoint y: 225, endPoint x: 473, endPoint y: 230, distance: 5.1
click at [472, 225] on div "# Don't touch the boss code until [PERSON_NAME] says you're ready! helper . set…" at bounding box center [436, 176] width 162 height 206
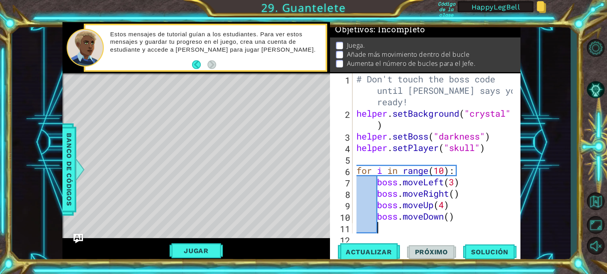
scroll to position [0, 0]
click at [453, 218] on div "# Don't touch the boss code until [PERSON_NAME] says you're ready! helper . set…" at bounding box center [436, 176] width 162 height 206
click at [448, 217] on div "# Don't touch the boss code until [PERSON_NAME] says you're ready! helper . set…" at bounding box center [436, 176] width 162 height 206
click at [381, 249] on span "Actualizar" at bounding box center [369, 252] width 62 height 8
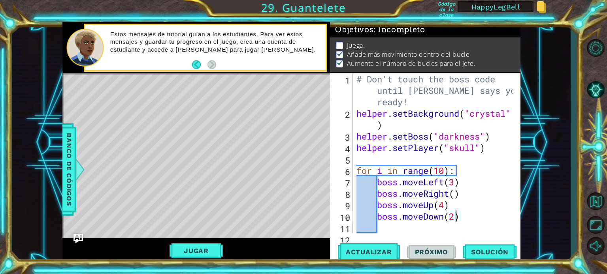
scroll to position [4, 0]
click at [209, 253] on button "Jugar" at bounding box center [195, 251] width 53 height 15
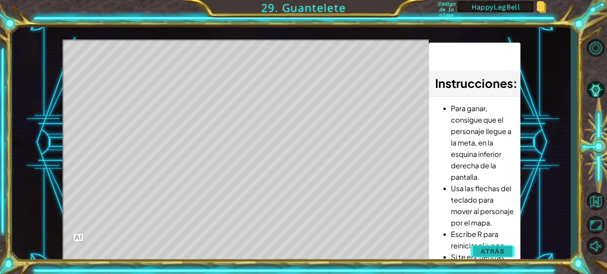
click at [488, 254] on span "Atrás" at bounding box center [492, 252] width 24 height 8
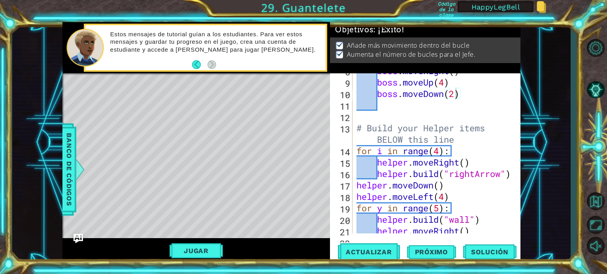
scroll to position [75, 0]
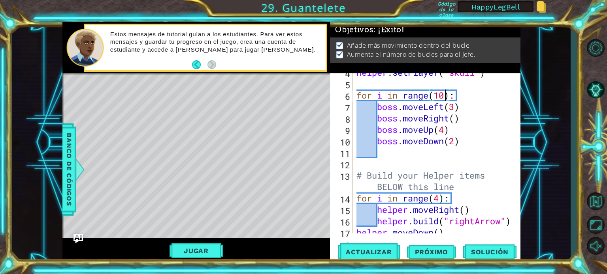
click at [445, 93] on div "helper . setPlayer ( "skull" ) for i in range ( 10 ) : boss . moveLeft ( 3 ) bo…" at bounding box center [436, 158] width 162 height 183
click at [446, 130] on div "helper . setPlayer ( "skull" ) for i in range ( 10 ) : boss . moveLeft ( 3 ) bo…" at bounding box center [436, 158] width 162 height 183
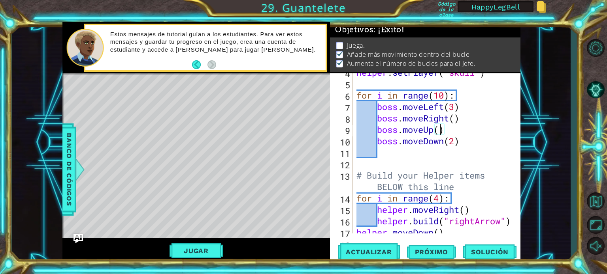
scroll to position [0, 4]
type textarea "boss.moveUp(3)"
click at [427, 250] on span "Próximo" at bounding box center [431, 254] width 49 height 8
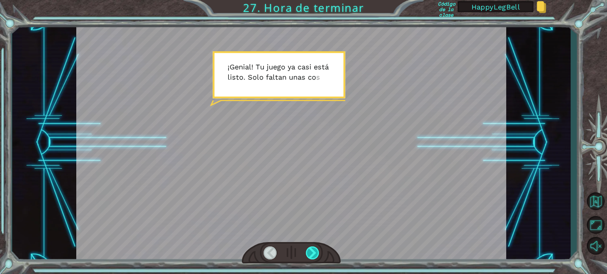
click at [313, 251] on div at bounding box center [312, 253] width 13 height 13
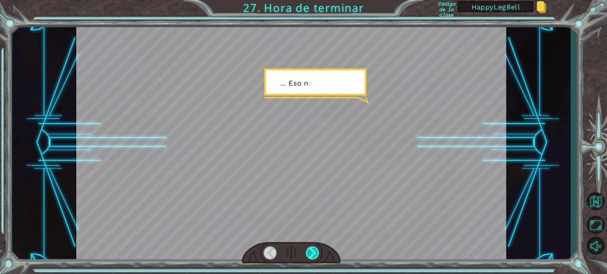
click at [313, 251] on div at bounding box center [312, 253] width 13 height 13
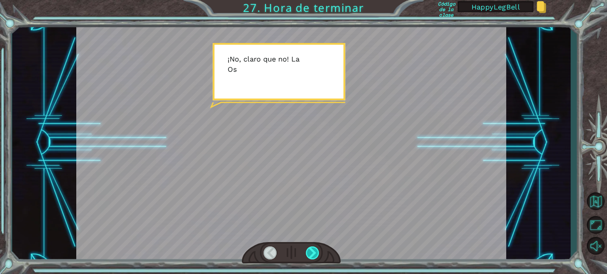
click at [313, 251] on div at bounding box center [312, 253] width 13 height 13
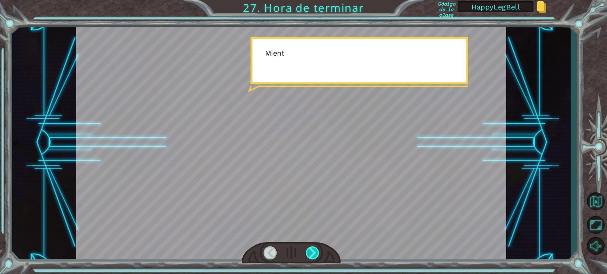
click at [313, 251] on div at bounding box center [312, 253] width 13 height 13
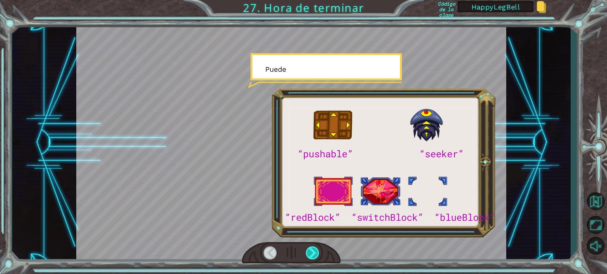
click at [313, 251] on div at bounding box center [312, 253] width 13 height 13
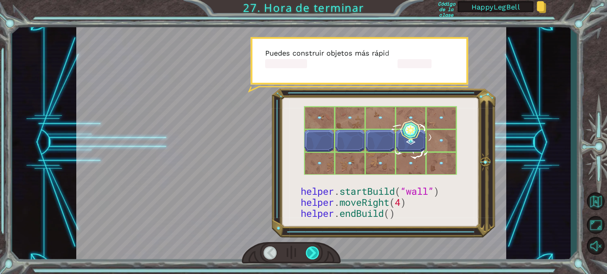
click at [313, 251] on div at bounding box center [312, 253] width 13 height 13
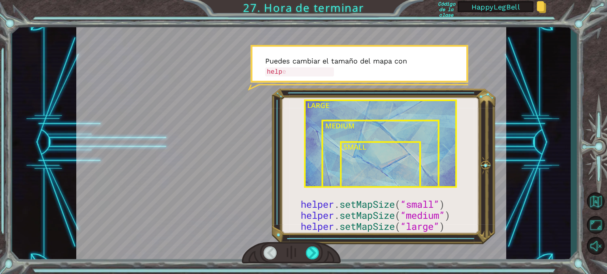
click at [265, 254] on div at bounding box center [269, 253] width 13 height 13
click at [310, 254] on div at bounding box center [312, 253] width 13 height 13
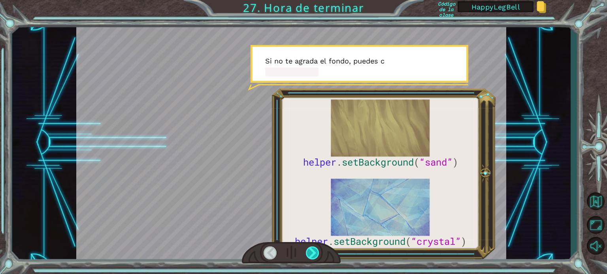
click at [311, 254] on div at bounding box center [312, 253] width 13 height 13
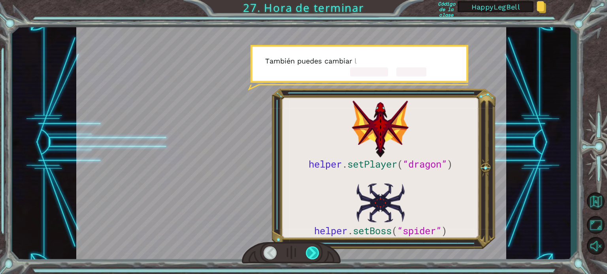
click at [311, 254] on div at bounding box center [312, 253] width 13 height 13
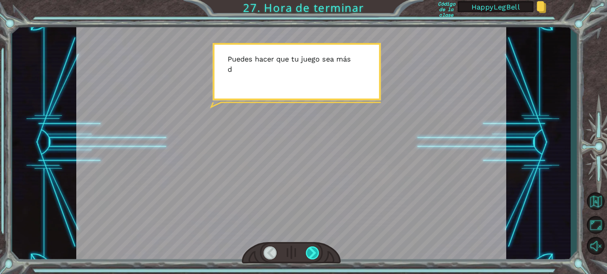
click at [311, 254] on div at bounding box center [312, 253] width 13 height 13
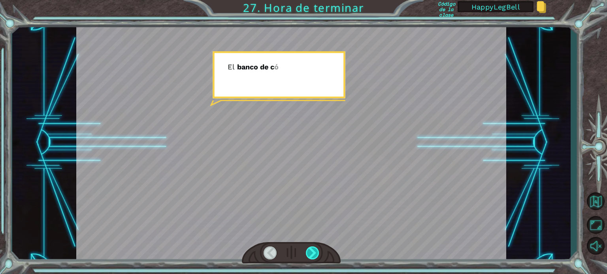
click at [311, 254] on div at bounding box center [312, 253] width 13 height 13
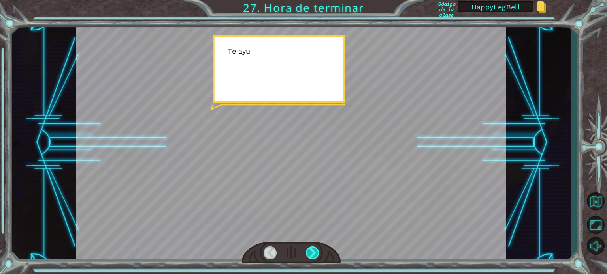
click at [311, 254] on div at bounding box center [312, 253] width 13 height 13
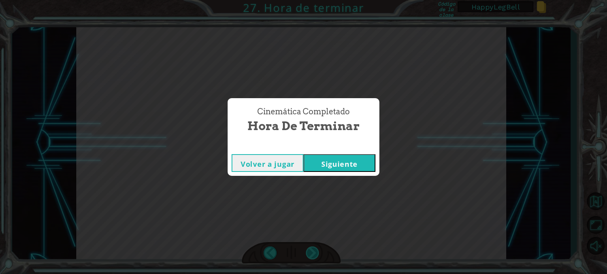
click at [311, 254] on div "Cinemática Completado Hora de terminar Volver a jugar [GEOGRAPHIC_DATA]" at bounding box center [303, 137] width 607 height 274
click at [332, 167] on button "Siguiente" at bounding box center [339, 163] width 72 height 18
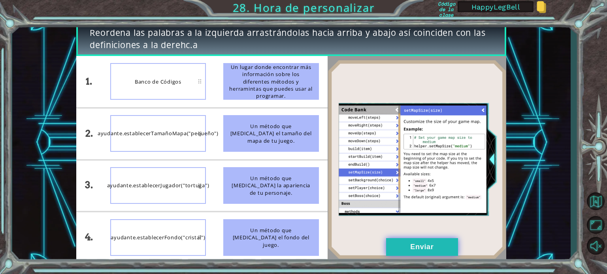
click at [405, 252] on button "Enviar" at bounding box center [422, 248] width 72 height 18
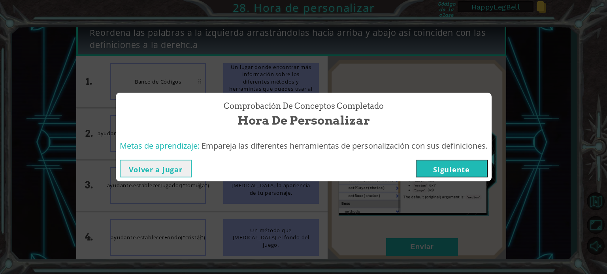
click at [427, 170] on button "Siguiente" at bounding box center [451, 169] width 72 height 18
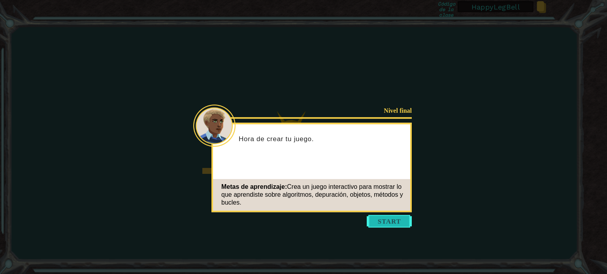
click at [387, 222] on button "Start" at bounding box center [389, 221] width 45 height 13
